Goal: Task Accomplishment & Management: Use online tool/utility

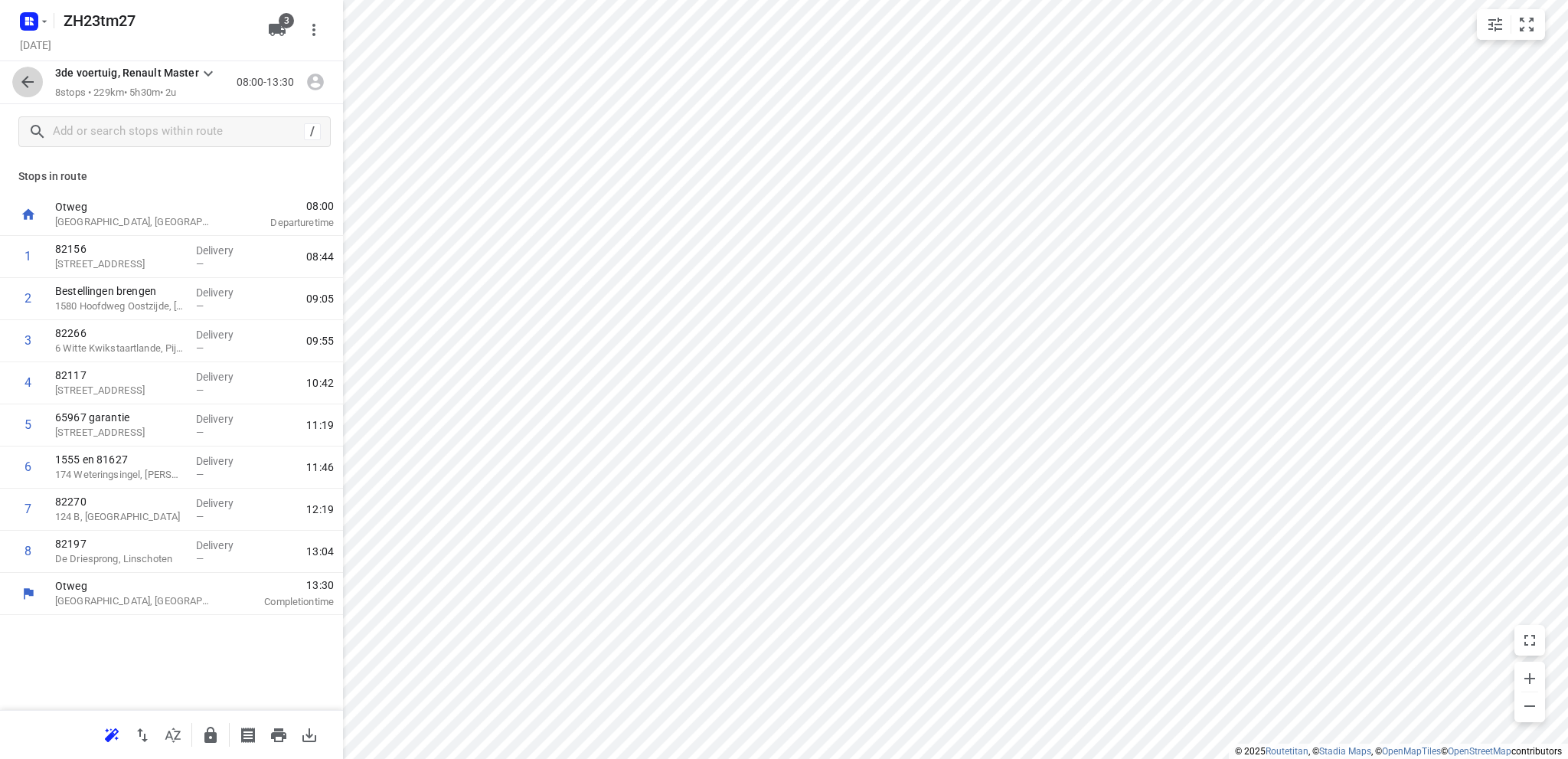
click at [30, 82] on icon "button" at bounding box center [27, 81] width 18 height 18
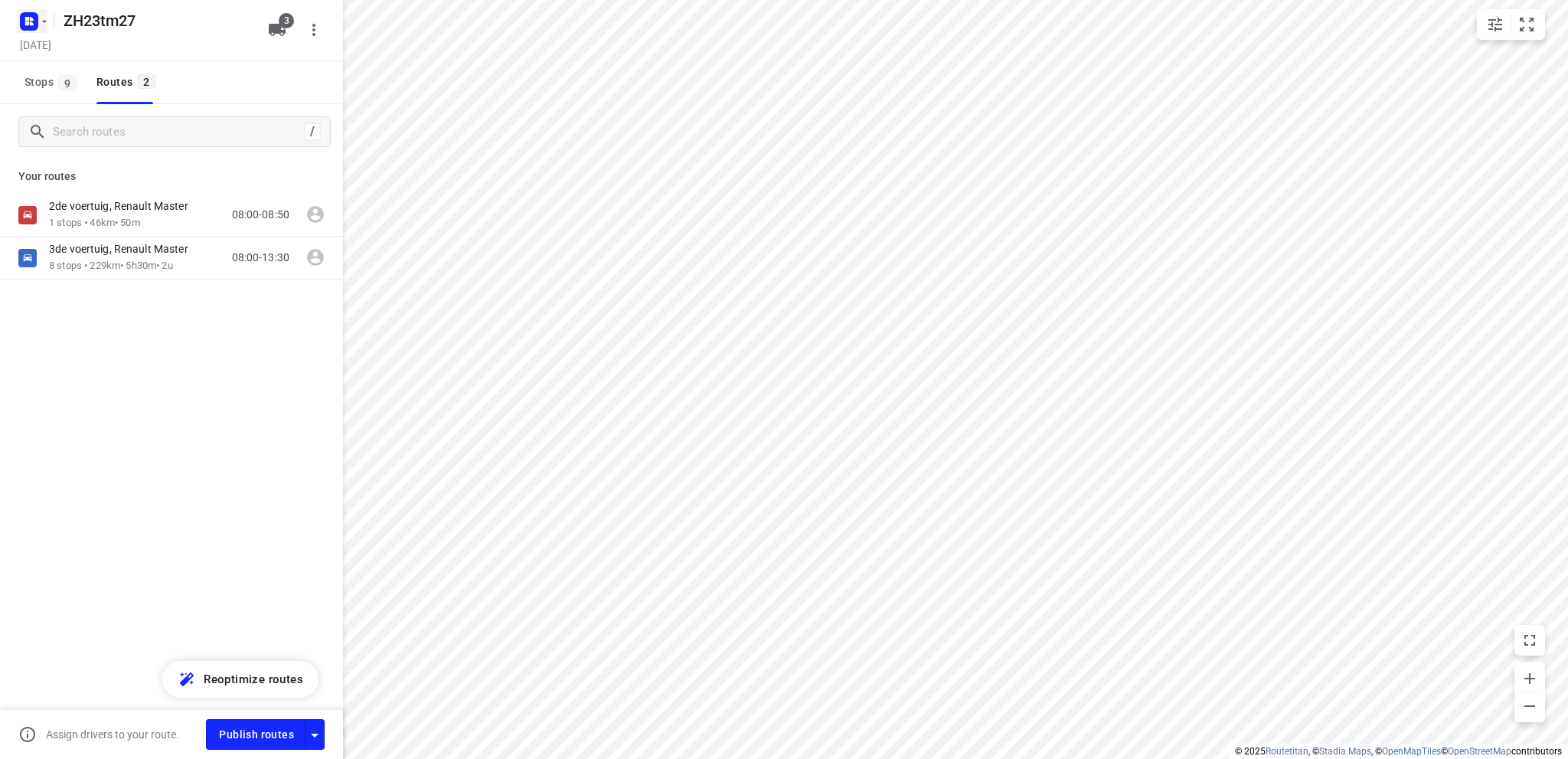
click at [45, 19] on icon "button" at bounding box center [44, 21] width 12 height 12
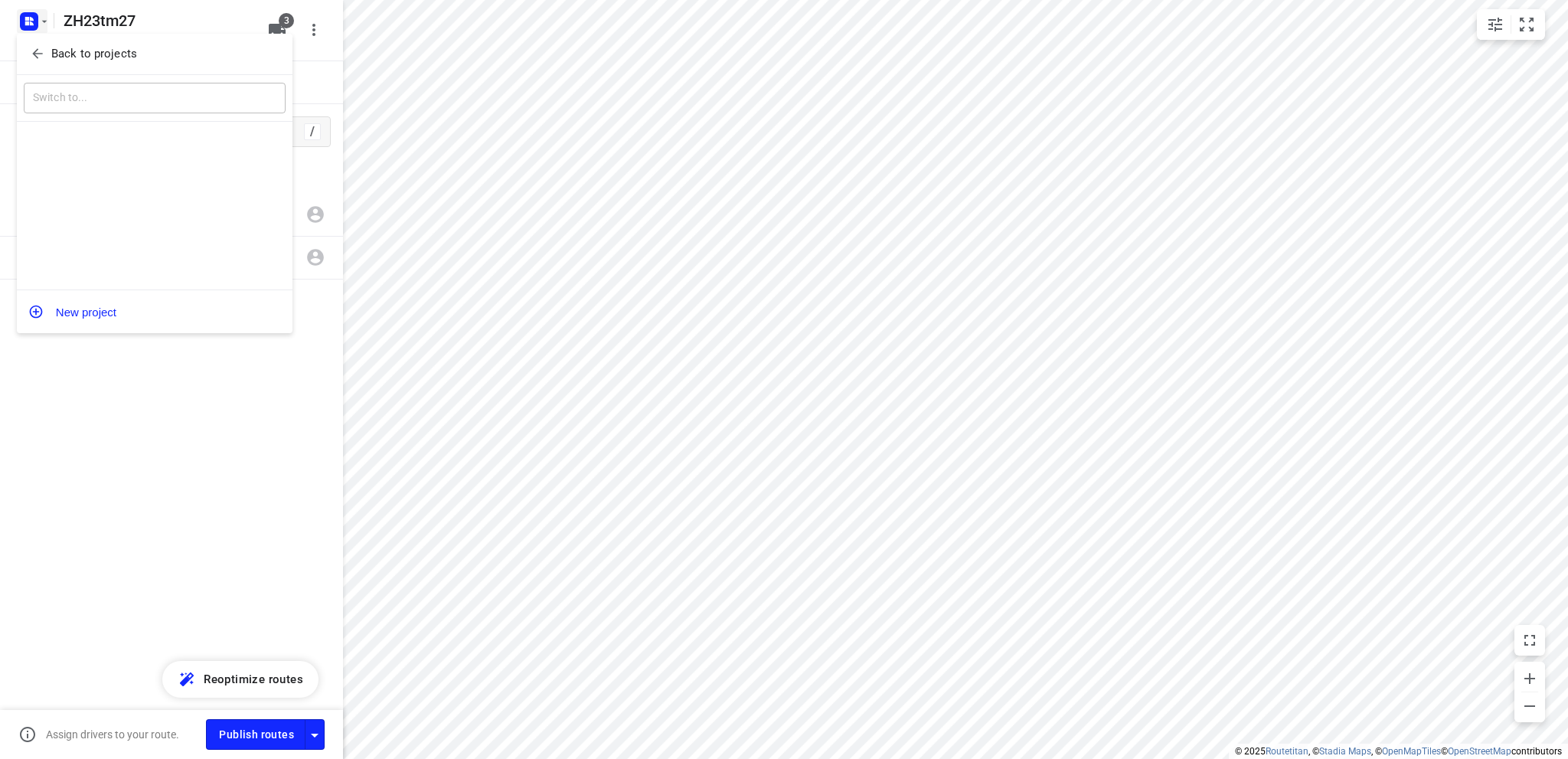
click at [73, 59] on p "Back to projects" at bounding box center [95, 54] width 86 height 17
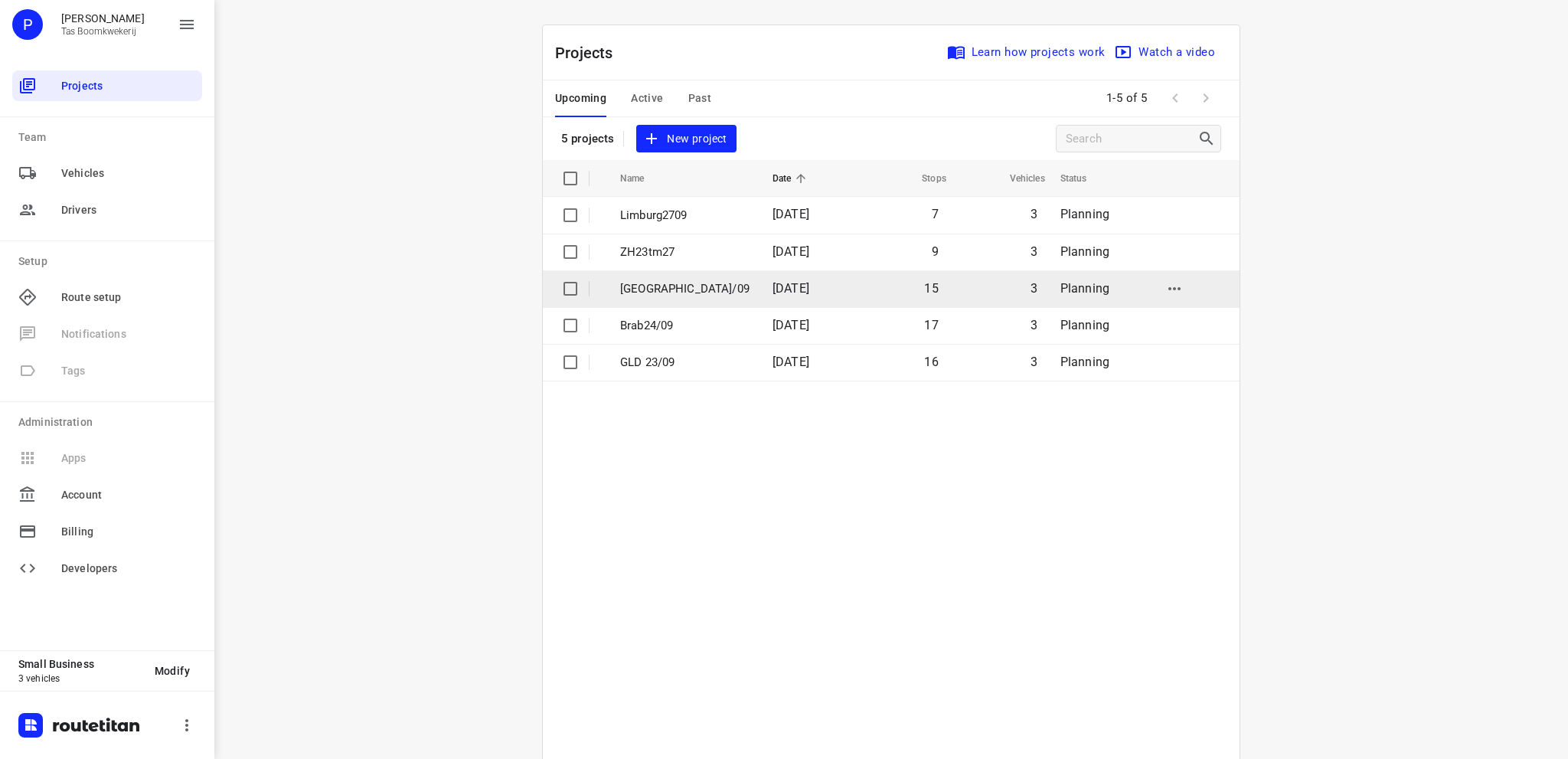
click at [673, 286] on p "[GEOGRAPHIC_DATA]/09" at bounding box center [684, 289] width 129 height 17
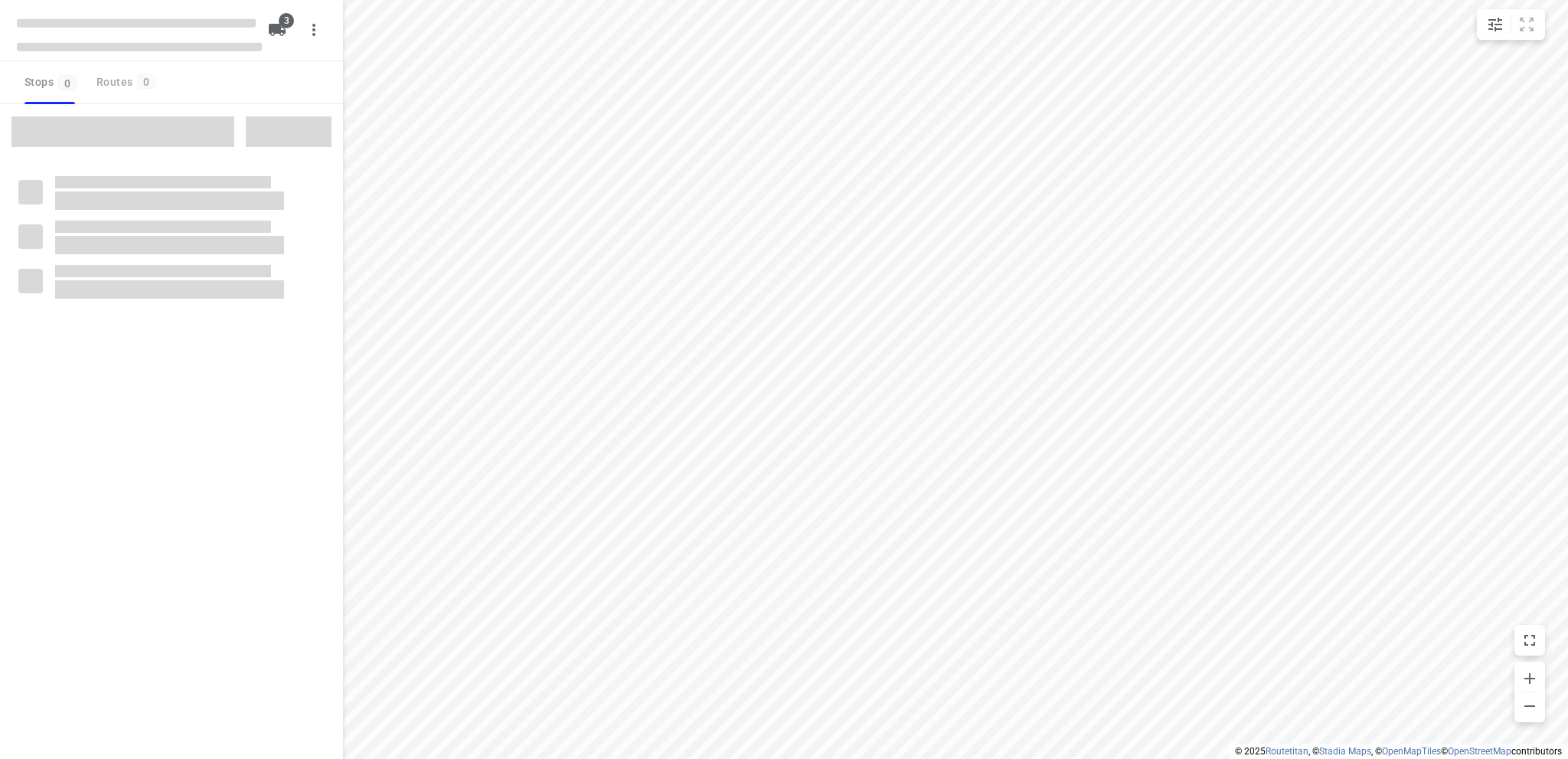
type input "distance"
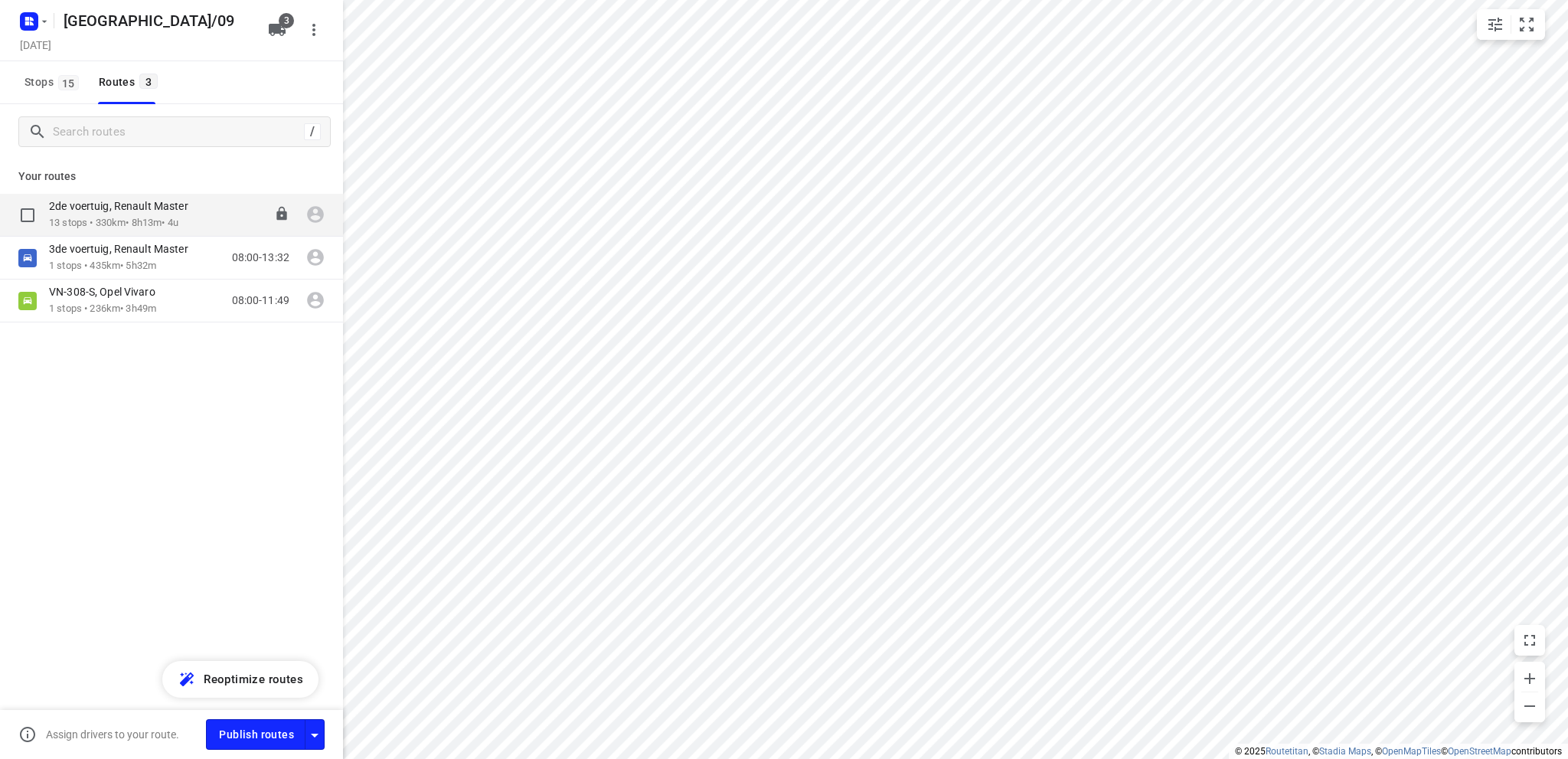
click at [168, 212] on p "2de voertuig, Renault Master" at bounding box center [122, 206] width 148 height 13
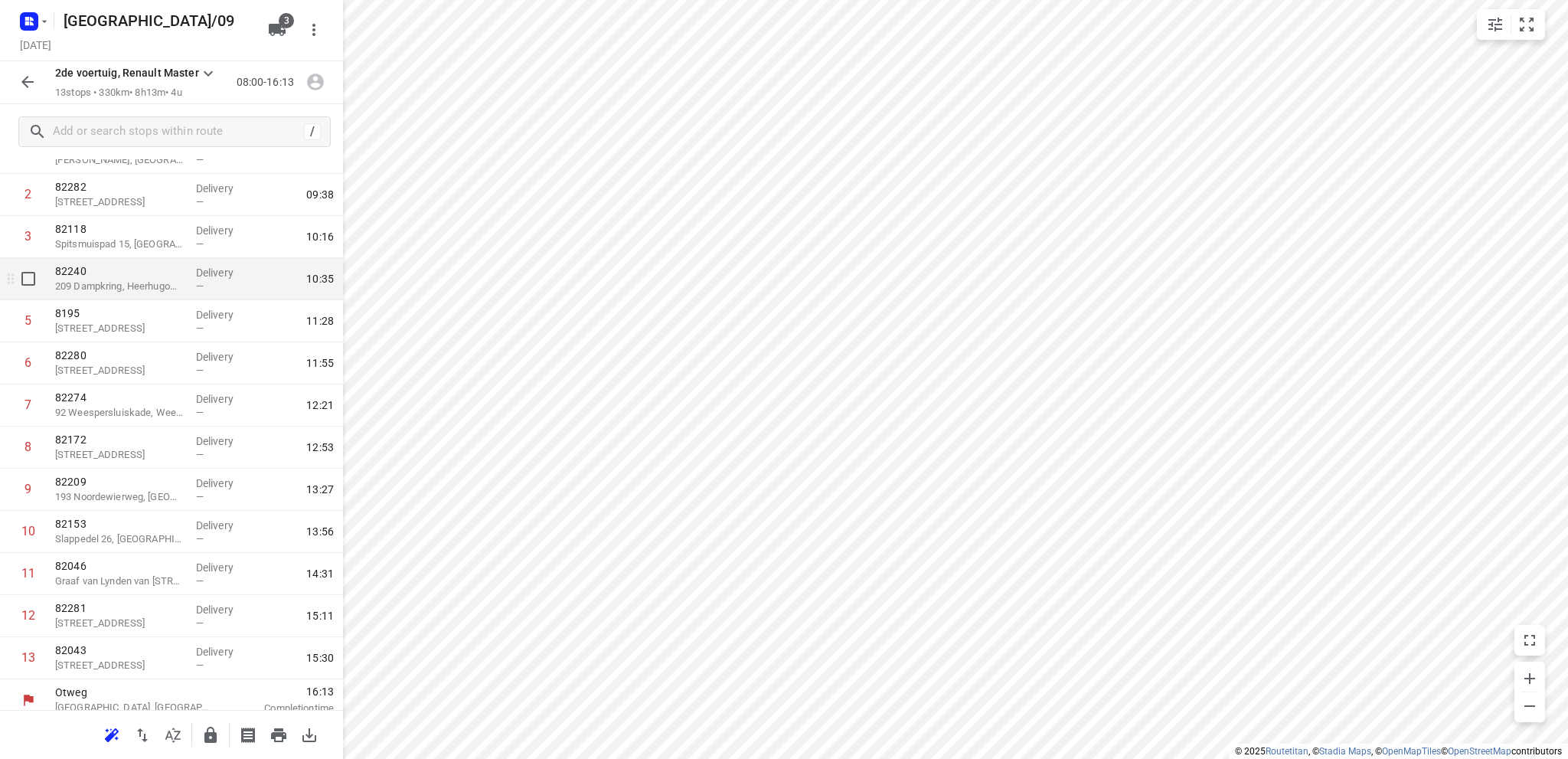
scroll to position [115, 0]
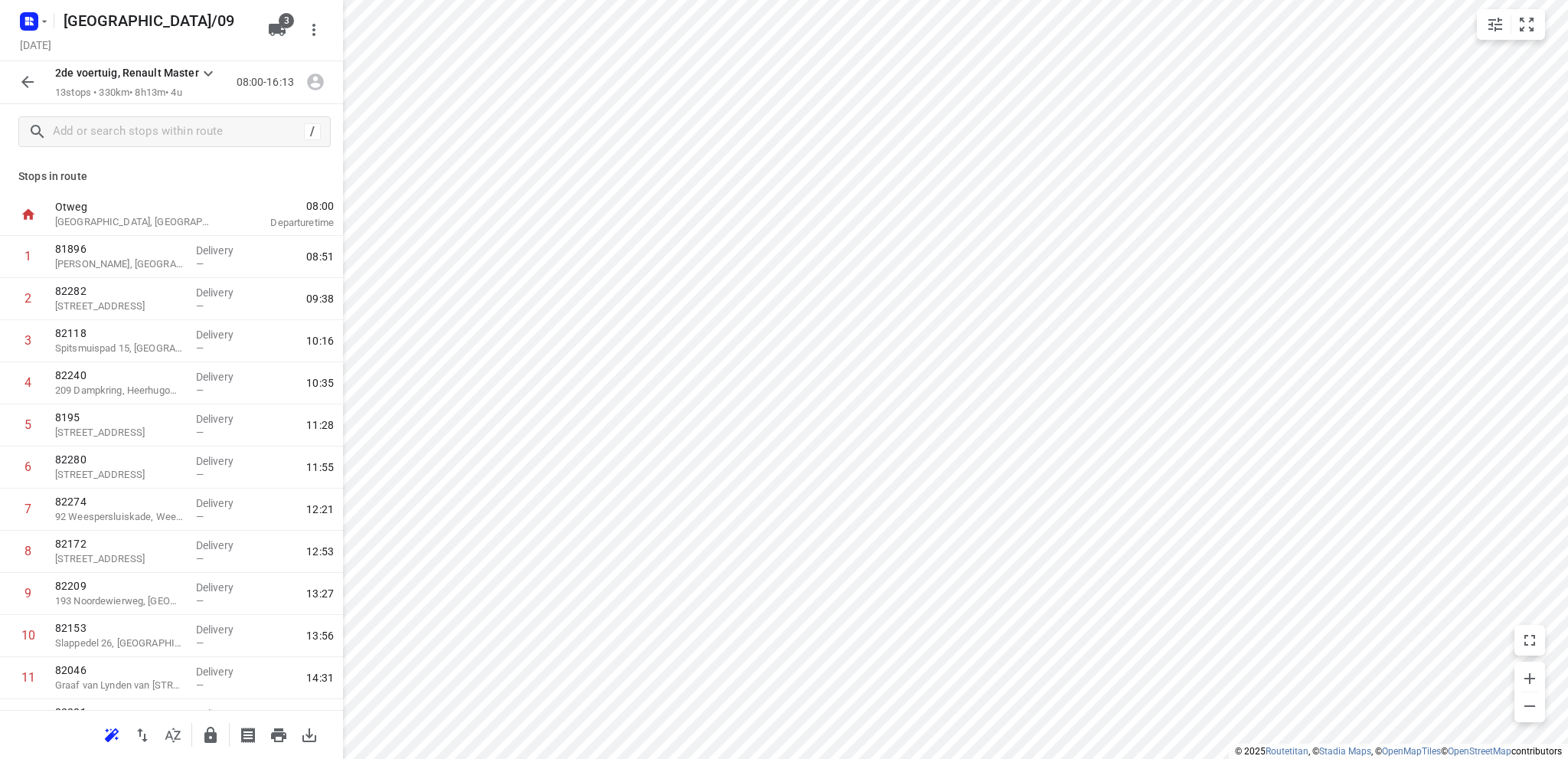
scroll to position [115, 0]
